Goal: Find specific page/section: Find specific page/section

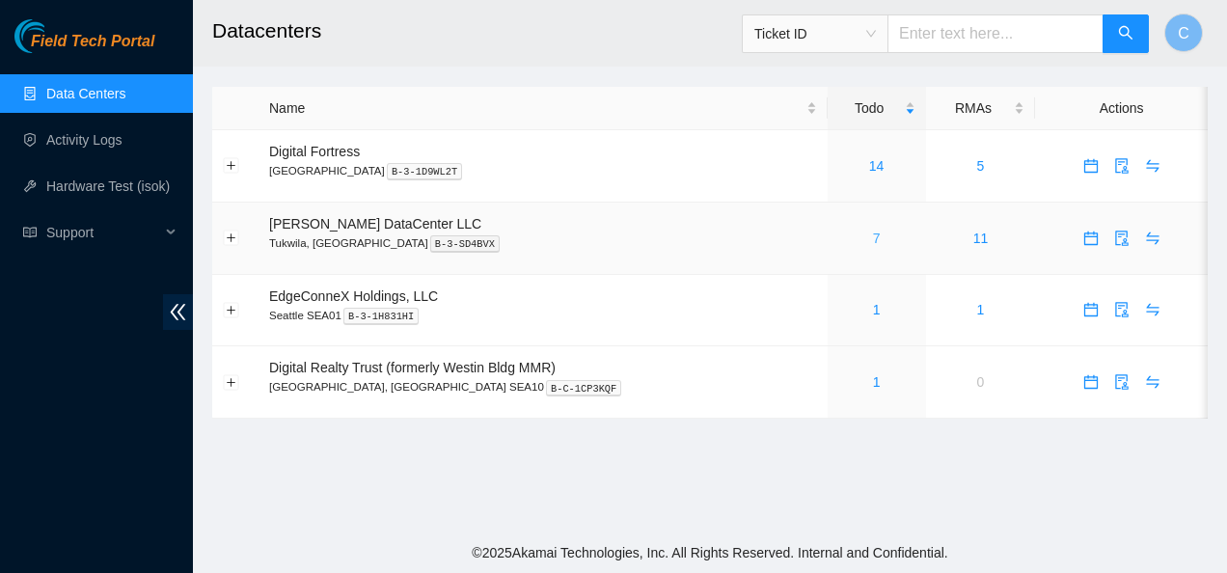
click at [873, 239] on link "7" at bounding box center [877, 237] width 8 height 15
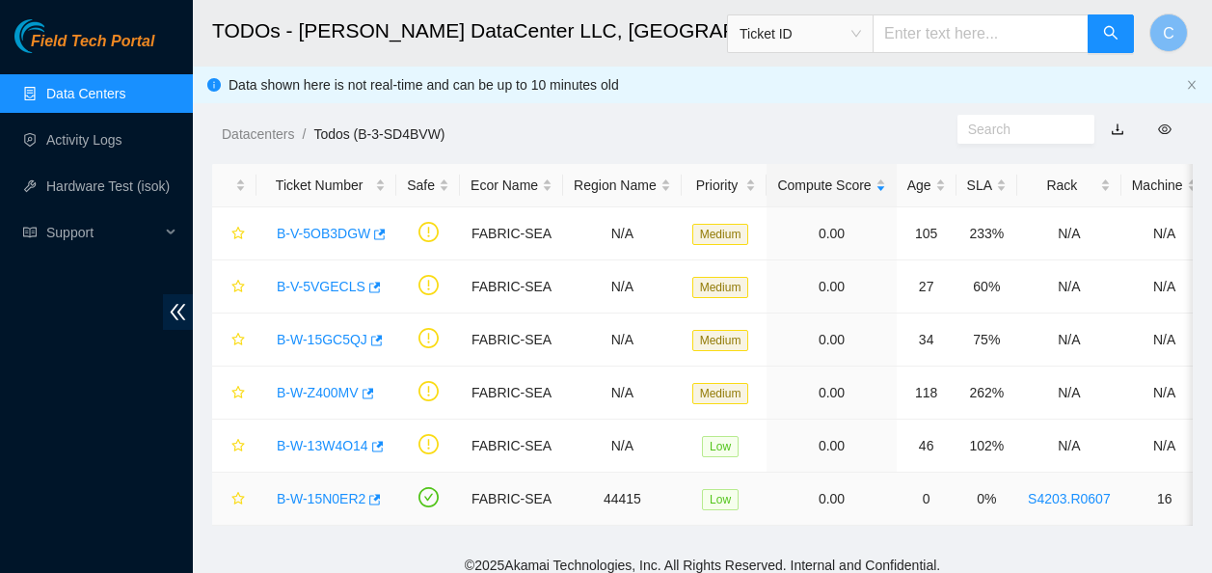
click at [334, 501] on link "B-W-15N0ER2" at bounding box center [321, 498] width 89 height 15
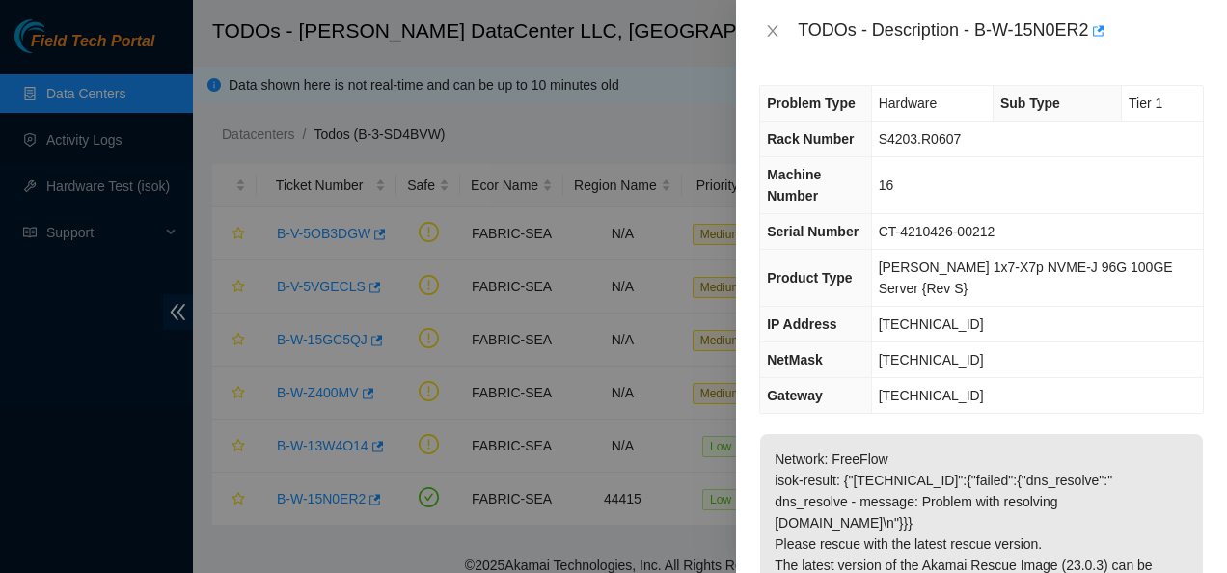
click at [993, 28] on div "TODOs - Description - B-W-15N0ER2" at bounding box center [1001, 30] width 406 height 31
drag, startPoint x: 974, startPoint y: 28, endPoint x: 1087, endPoint y: 29, distance: 112.8
click at [1087, 29] on div "TODOs - Description - B-W-15N0ER2" at bounding box center [1001, 30] width 406 height 31
copy div "B-W-15N0ER2"
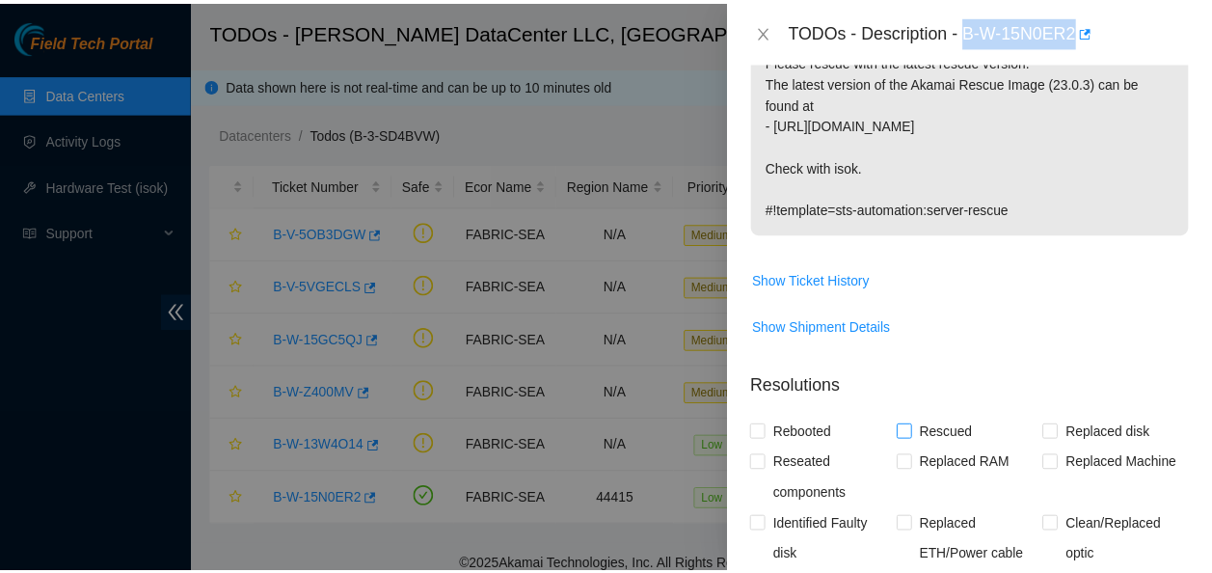
scroll to position [485, 0]
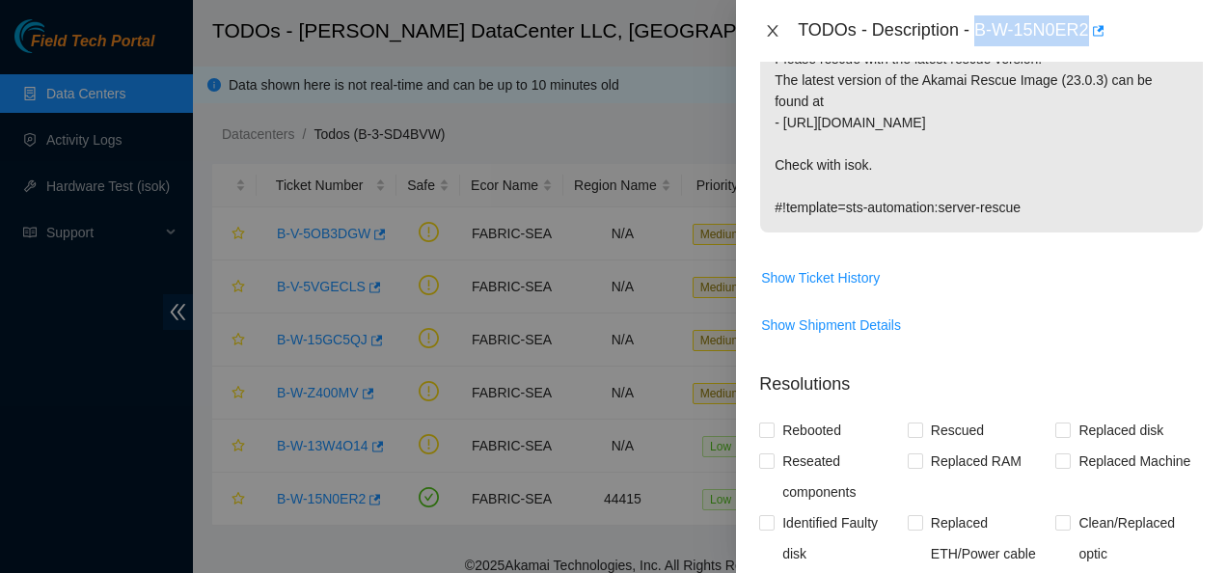
click at [769, 31] on icon "close" at bounding box center [772, 30] width 15 height 15
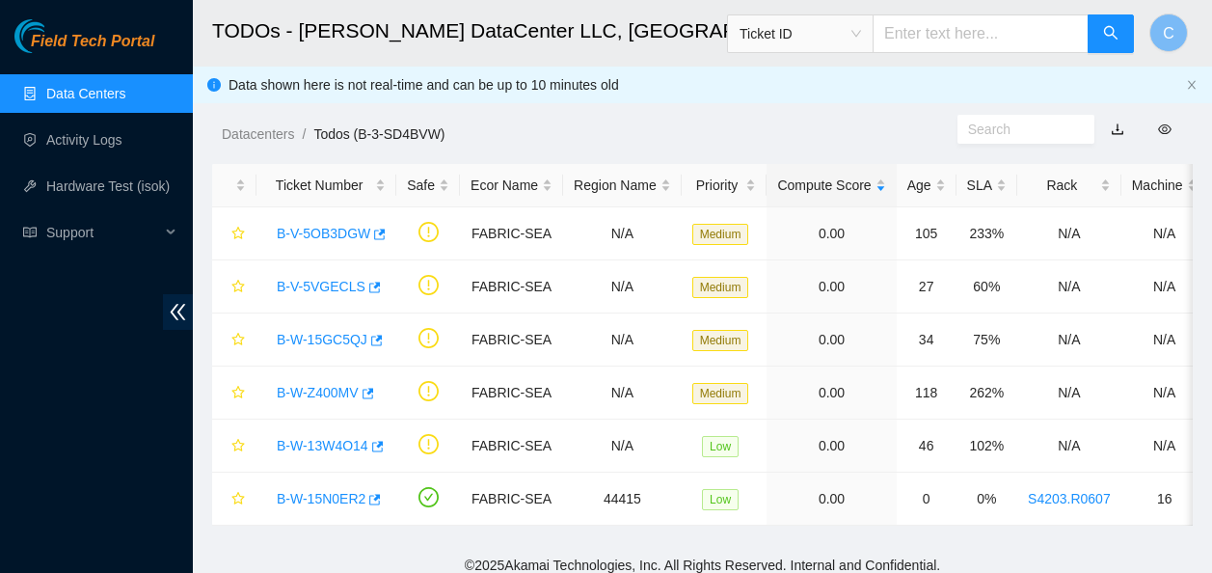
scroll to position [513, 0]
click at [119, 133] on link "Activity Logs" at bounding box center [84, 139] width 76 height 15
